Goal: Entertainment & Leisure: Browse casually

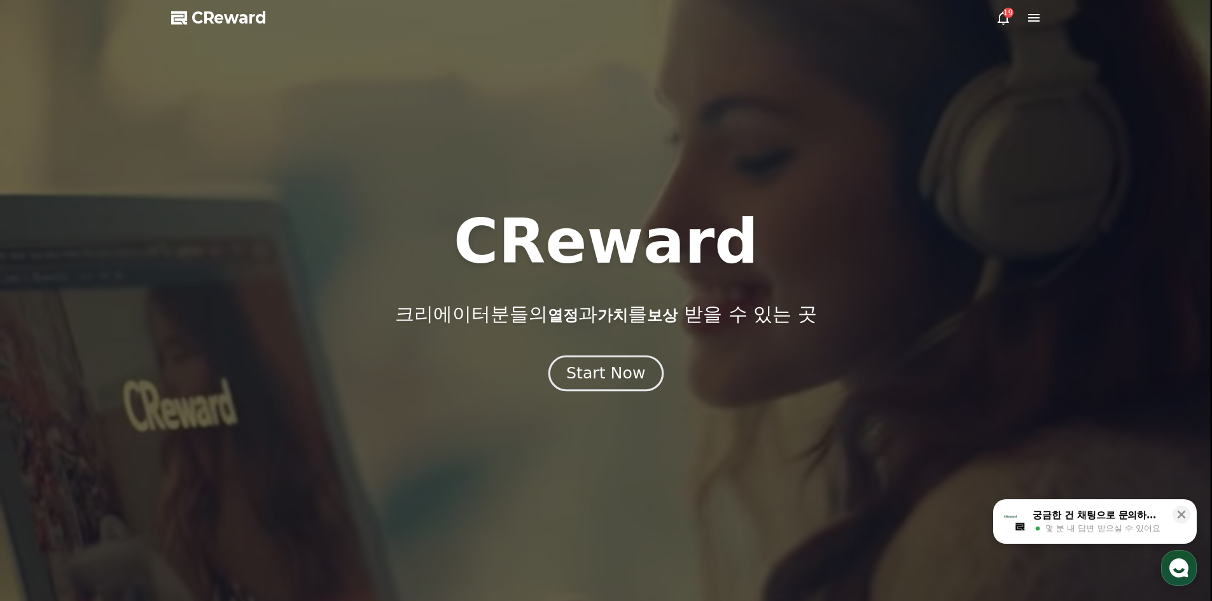
click at [624, 369] on div "Start Now" at bounding box center [605, 374] width 79 height 22
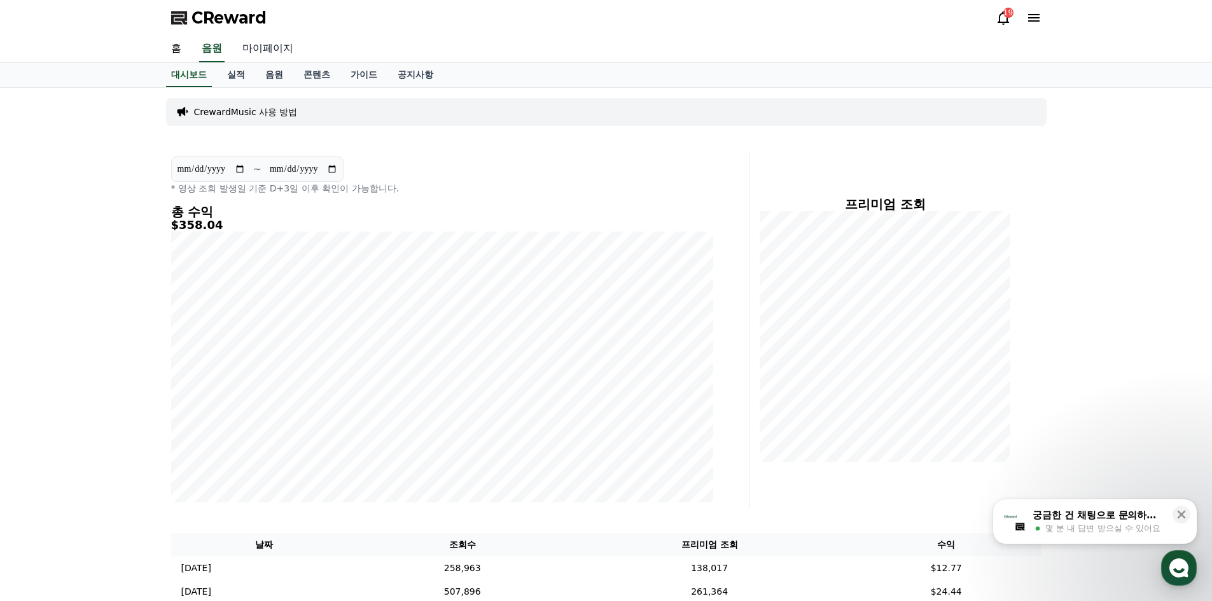
click at [259, 53] on link "마이페이지" at bounding box center [267, 49] width 71 height 27
select select "**********"
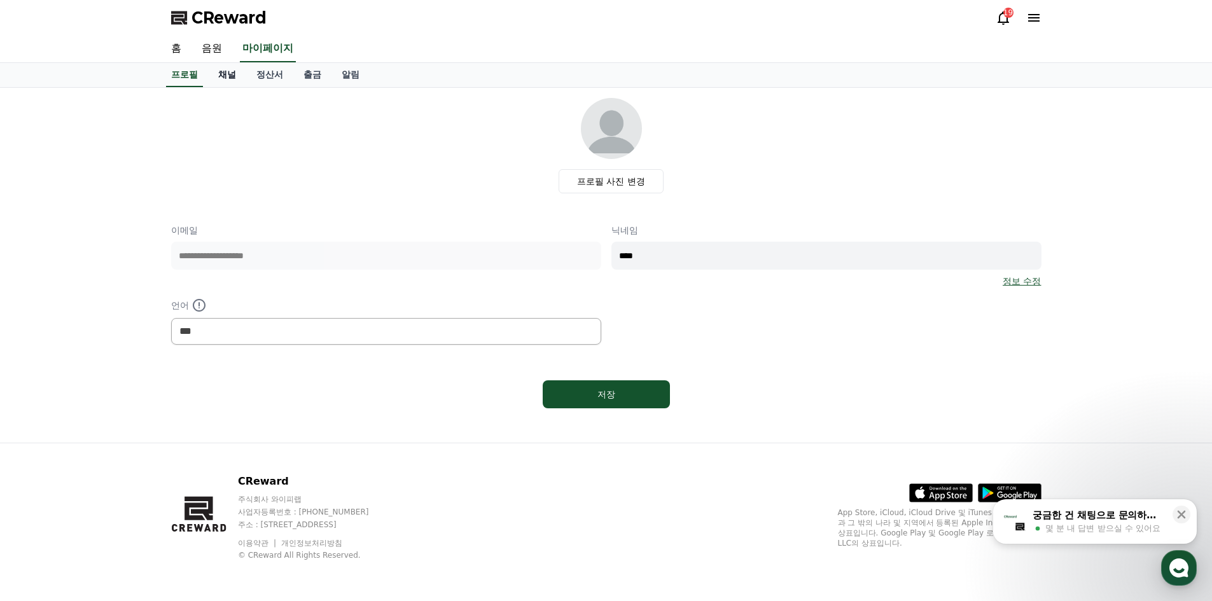
click at [235, 80] on link "채널" at bounding box center [227, 75] width 38 height 24
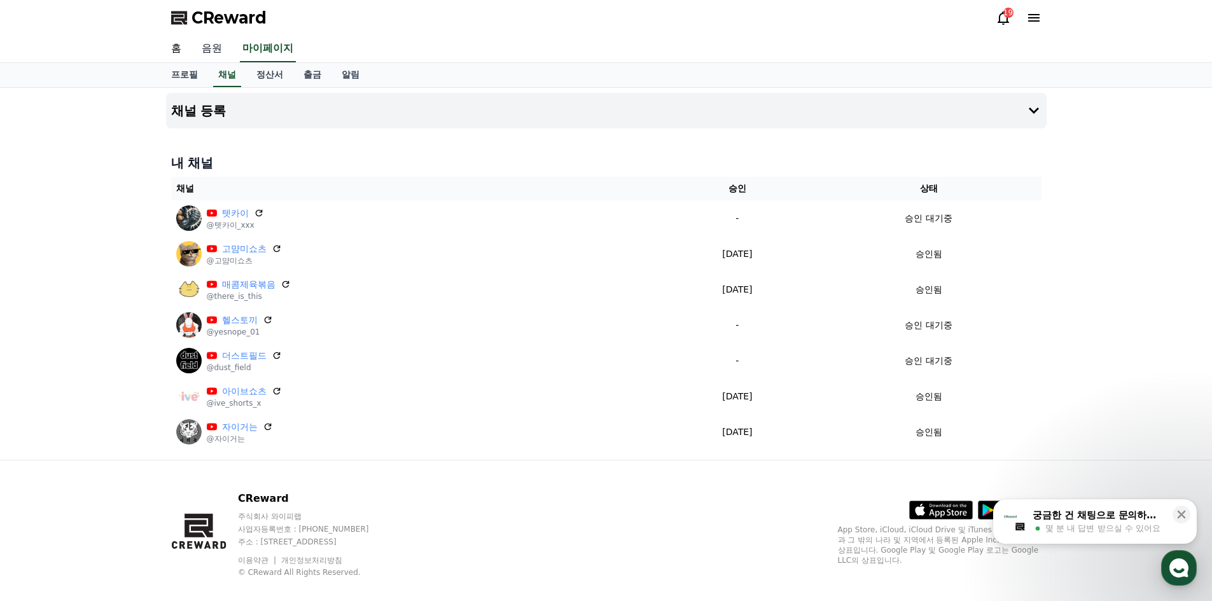
click at [207, 48] on link "음원" at bounding box center [211, 49] width 41 height 27
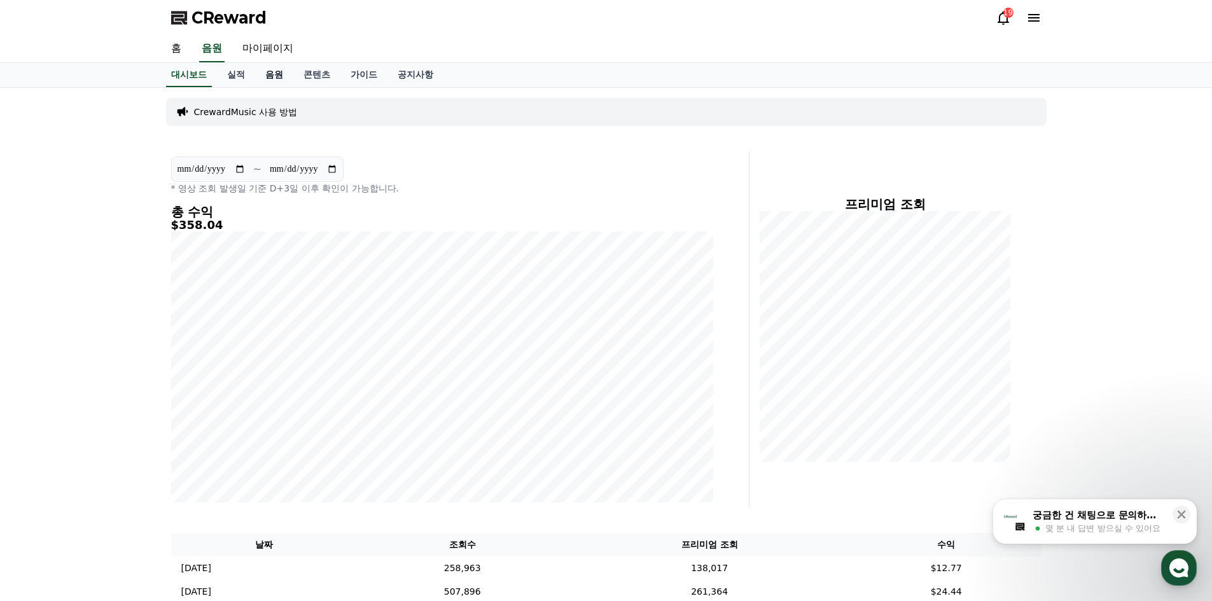
click at [267, 77] on link "음원" at bounding box center [274, 75] width 38 height 24
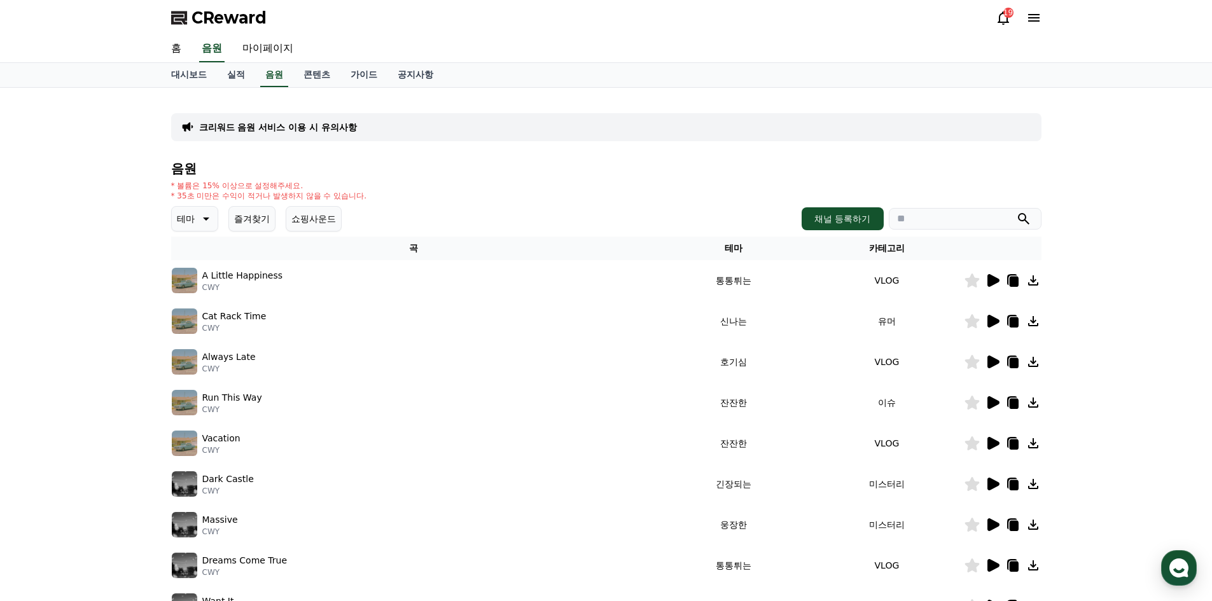
click at [195, 218] on button "테마" at bounding box center [194, 218] width 47 height 25
click at [200, 357] on button "어두운" at bounding box center [191, 352] width 37 height 28
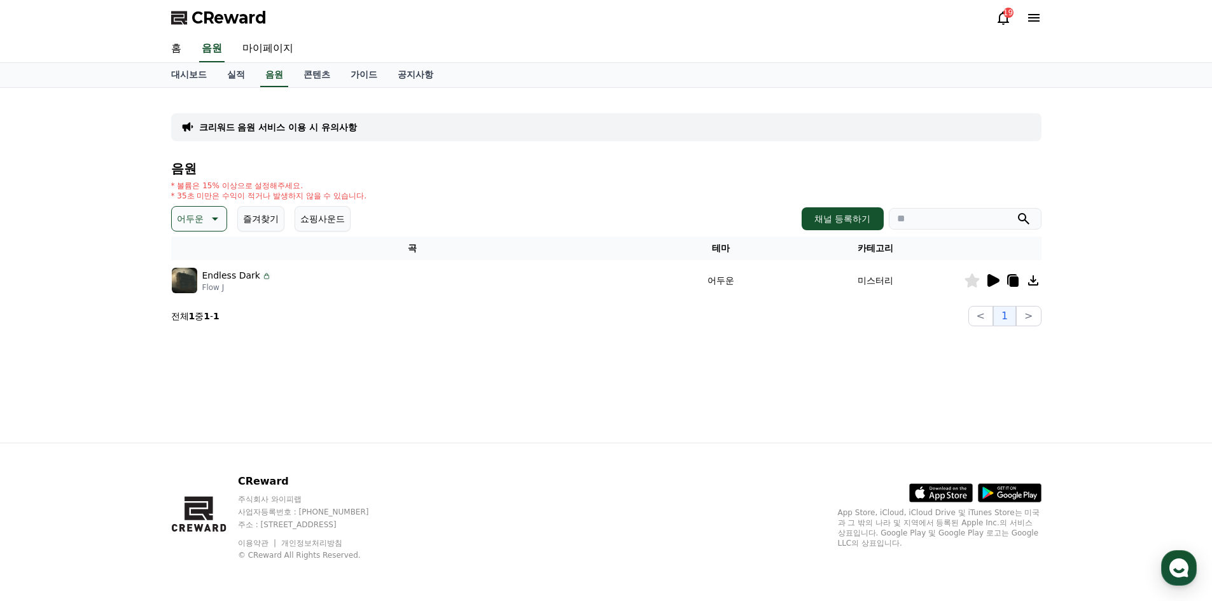
click at [989, 277] on icon at bounding box center [993, 280] width 12 height 13
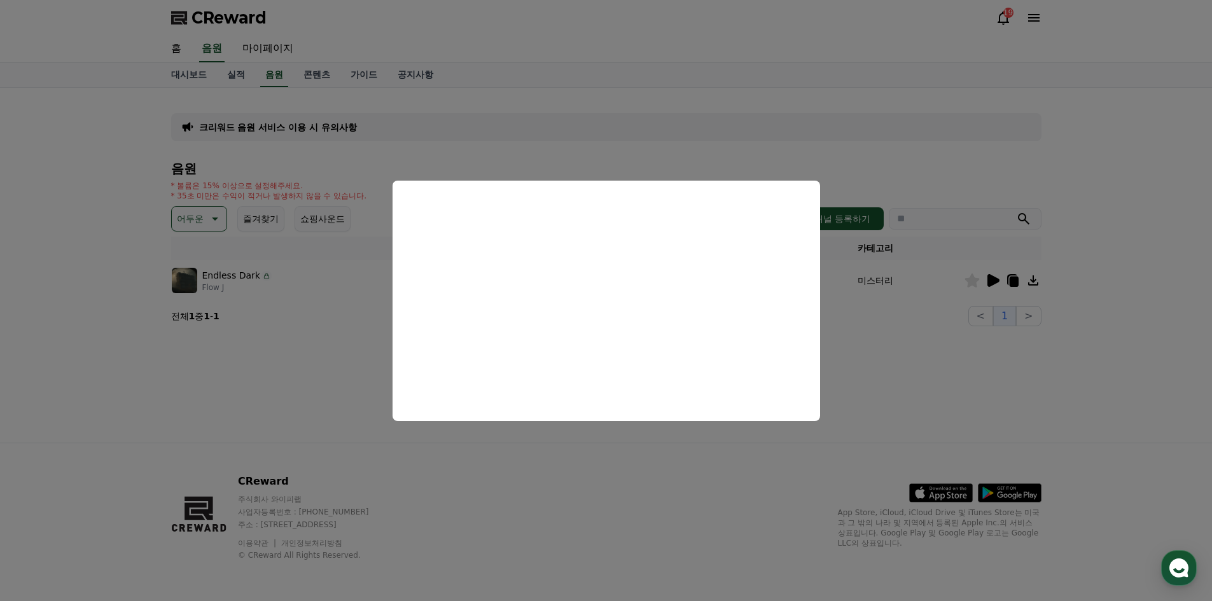
click at [320, 328] on button "close modal" at bounding box center [606, 300] width 1212 height 601
click at [214, 221] on icon at bounding box center [213, 218] width 15 height 15
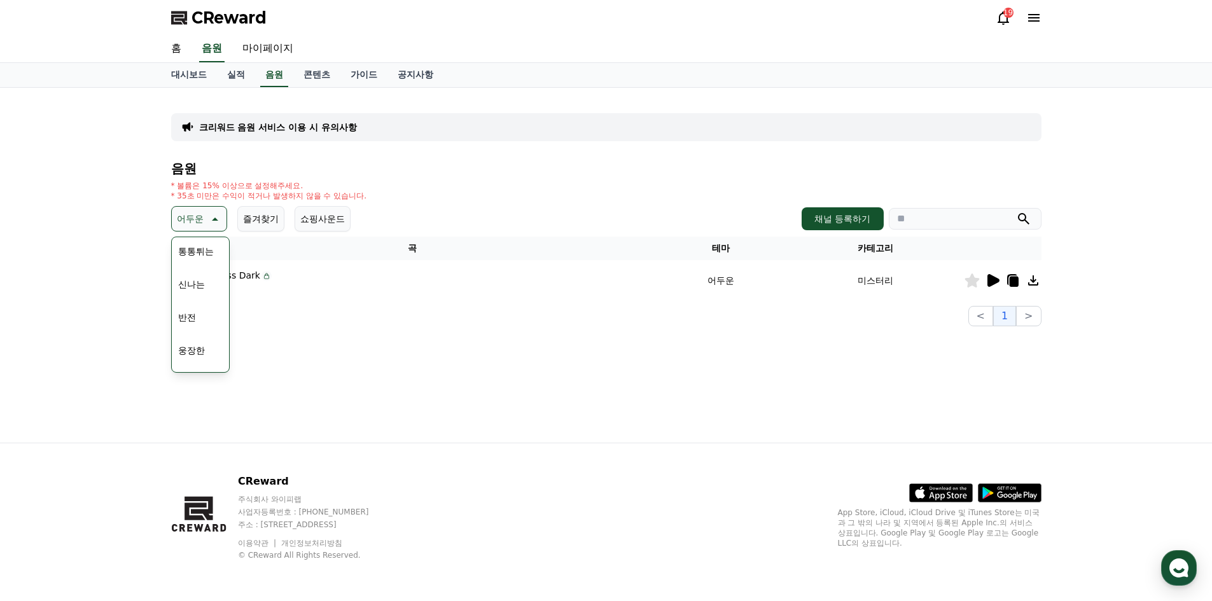
scroll to position [191, 0]
click at [191, 326] on button "웅장한" at bounding box center [191, 326] width 37 height 28
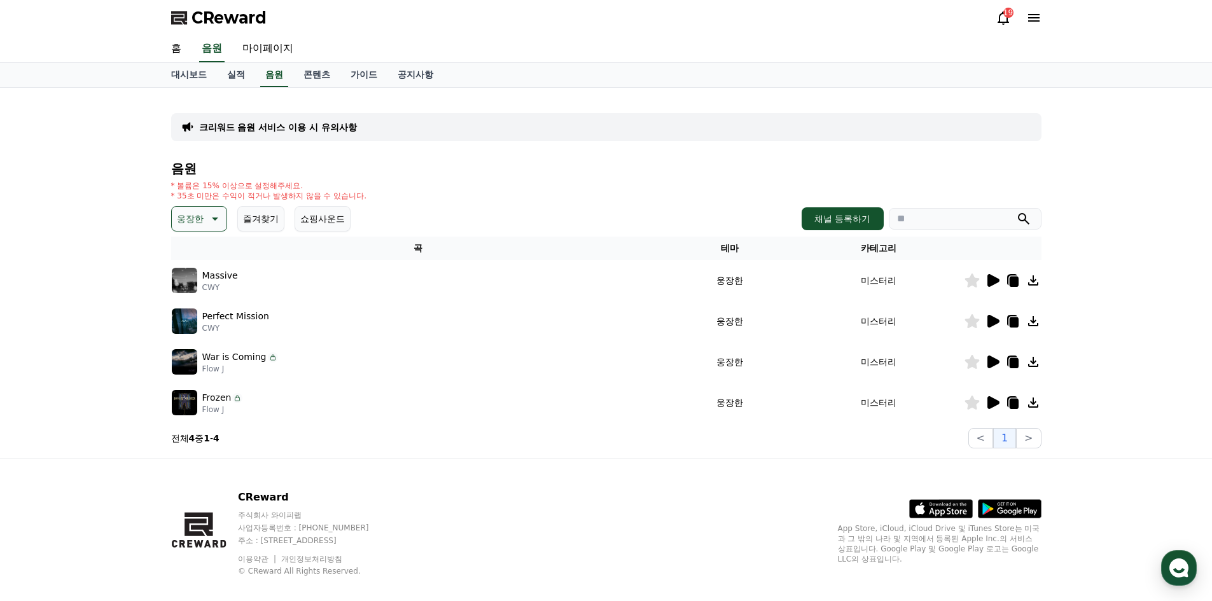
click at [987, 279] on icon at bounding box center [992, 280] width 15 height 15
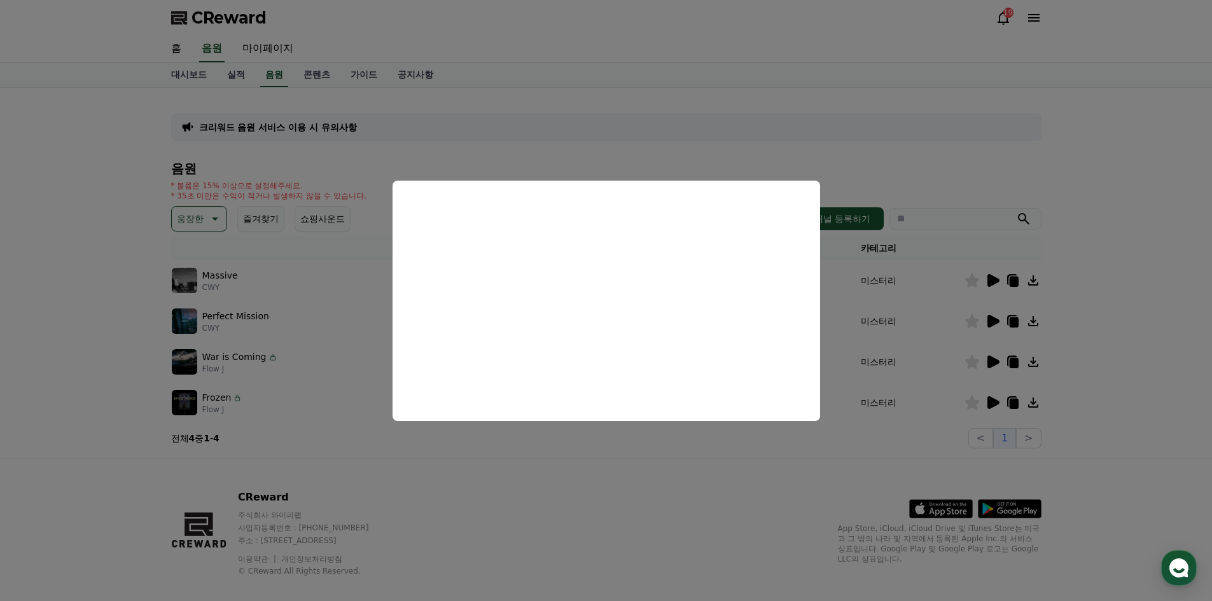
click at [839, 487] on button "close modal" at bounding box center [606, 300] width 1212 height 601
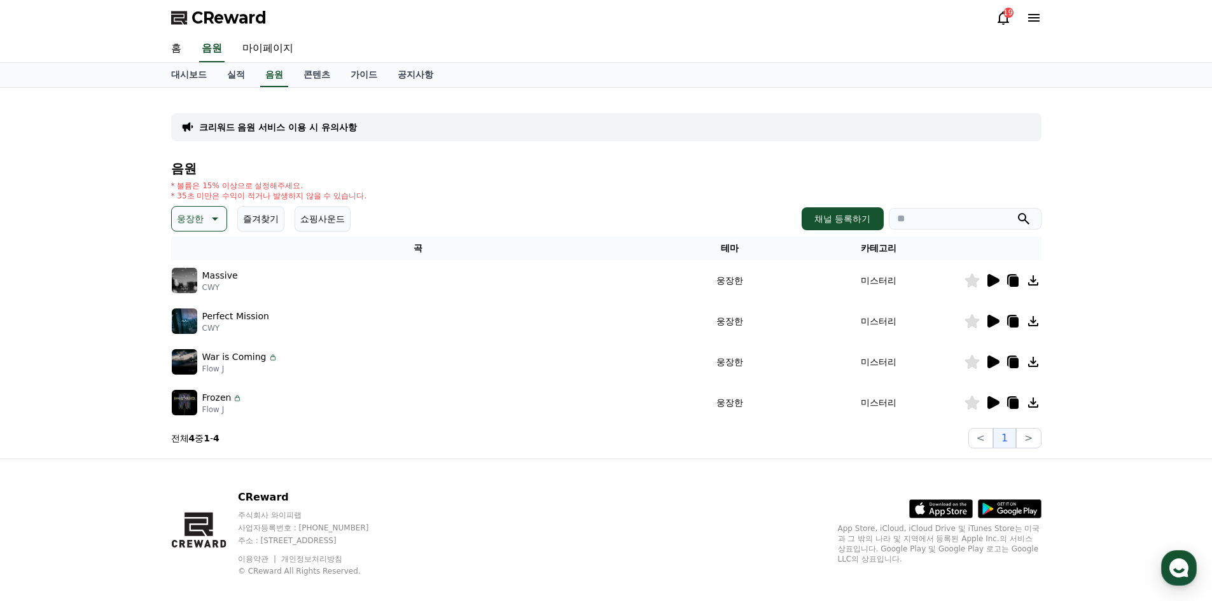
click at [992, 368] on icon at bounding box center [992, 361] width 15 height 15
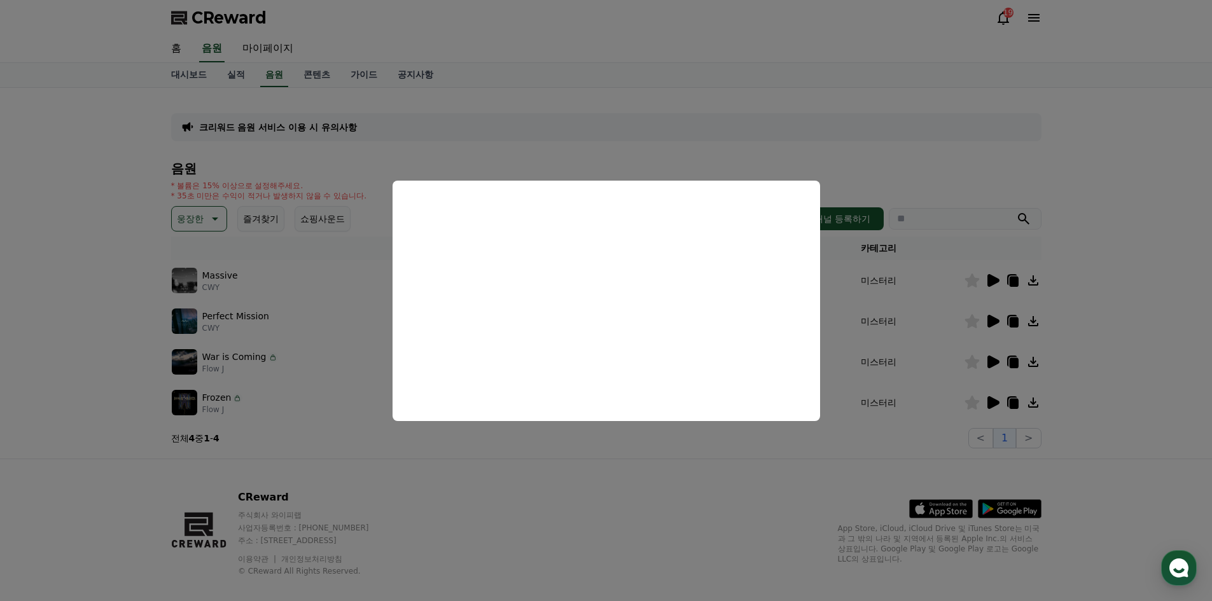
drag, startPoint x: 626, startPoint y: 476, endPoint x: 634, endPoint y: 478, distance: 8.5
click at [627, 476] on button "close modal" at bounding box center [606, 300] width 1212 height 601
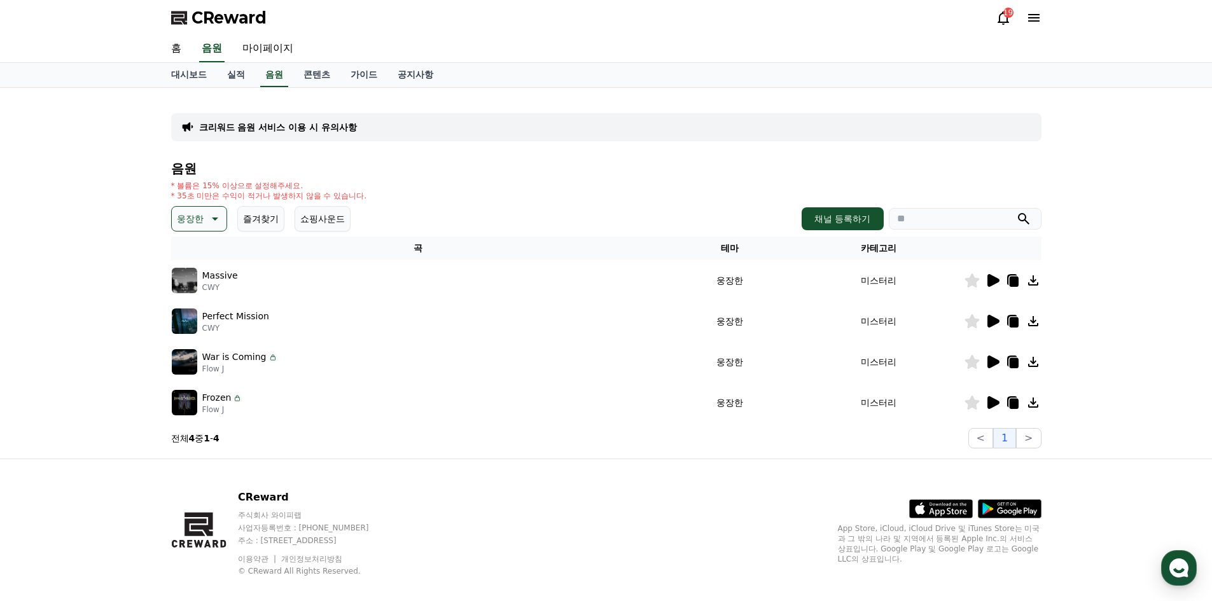
click at [987, 322] on icon at bounding box center [992, 321] width 15 height 15
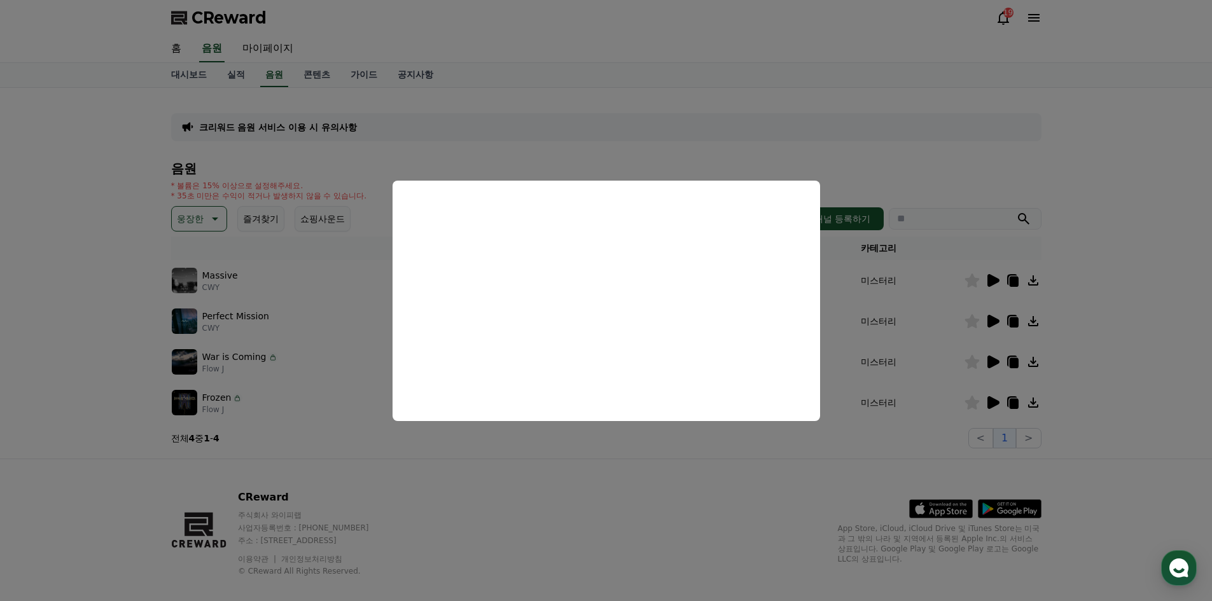
click at [758, 459] on button "close modal" at bounding box center [606, 300] width 1212 height 601
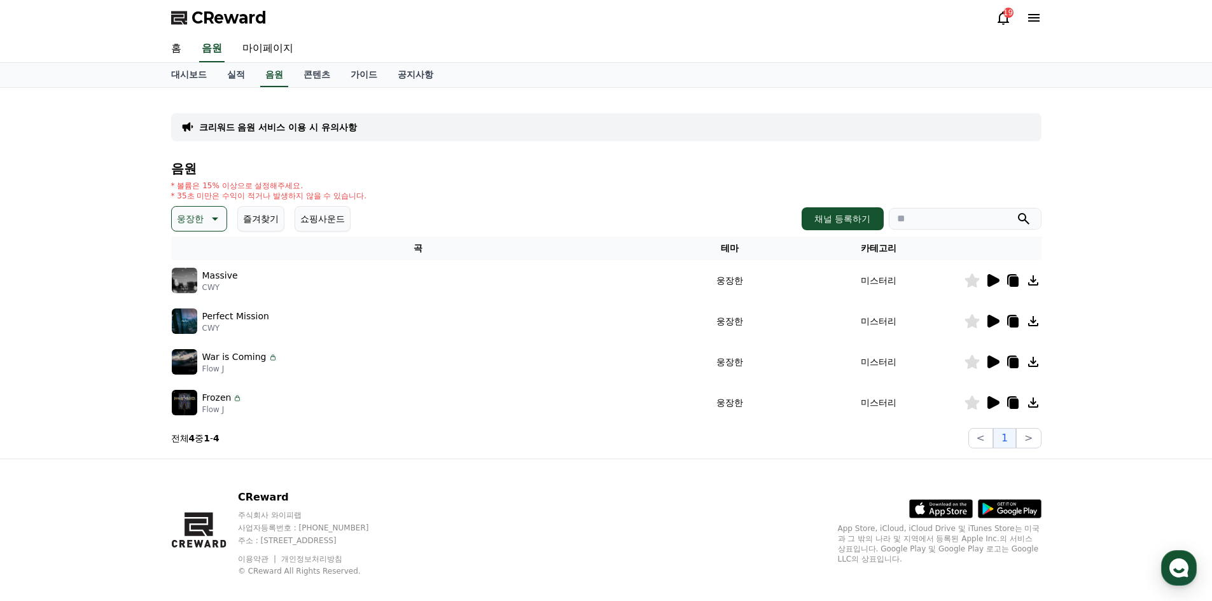
click at [997, 401] on icon at bounding box center [993, 402] width 12 height 13
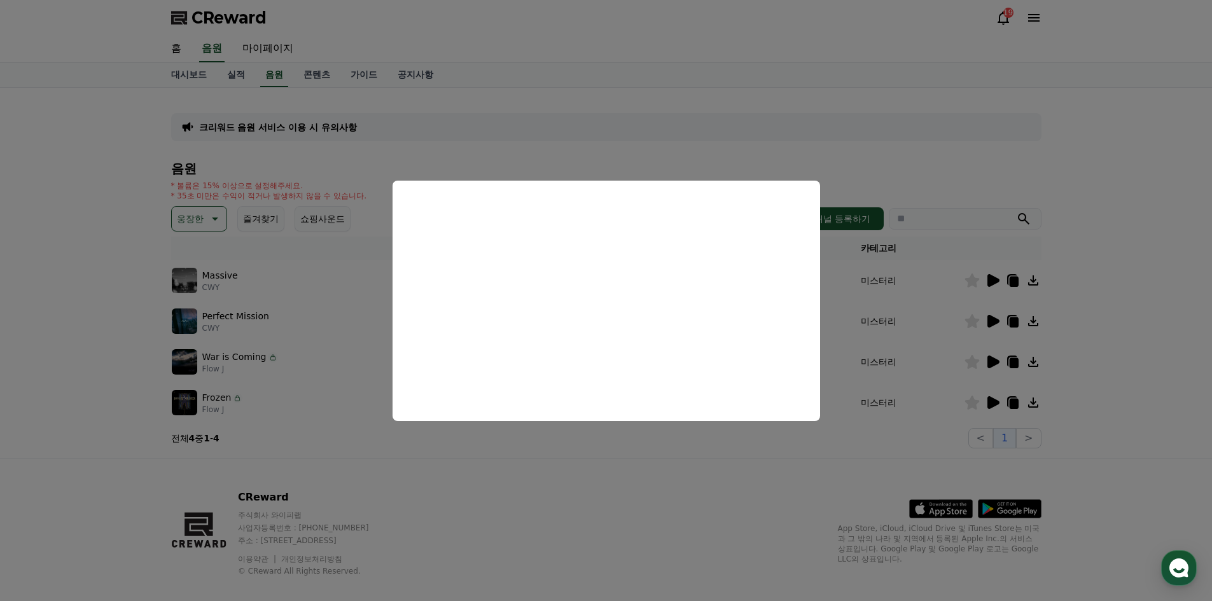
click at [662, 464] on button "close modal" at bounding box center [606, 300] width 1212 height 601
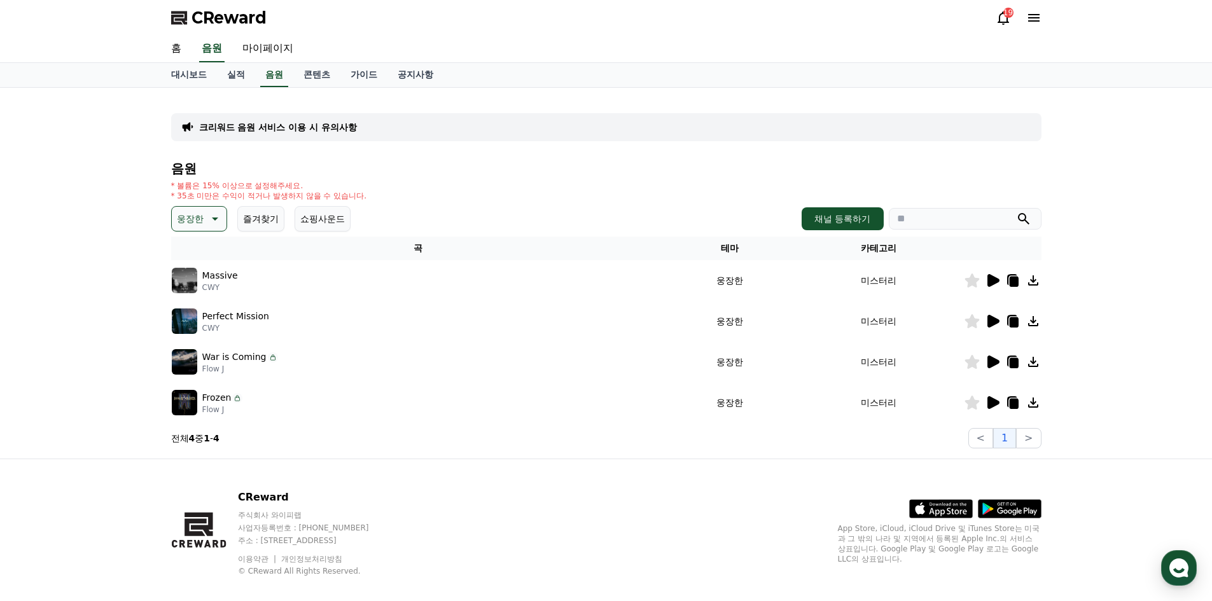
click at [1015, 403] on icon at bounding box center [1013, 404] width 9 height 10
